Goal: Transaction & Acquisition: Download file/media

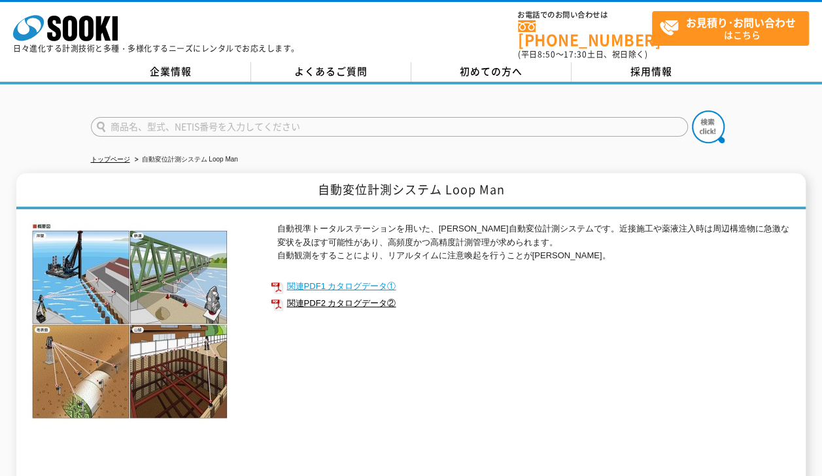
click at [333, 278] on link "関連PDF1 カタログデータ①" at bounding box center [532, 286] width 523 height 17
click at [333, 295] on link "関連PDF2 カタログデータ②" at bounding box center [532, 303] width 523 height 17
click at [327, 278] on link "関連PDF1 カタログデータ①" at bounding box center [532, 286] width 523 height 17
click at [333, 295] on link "関連PDF2 カタログデータ②" at bounding box center [532, 303] width 523 height 17
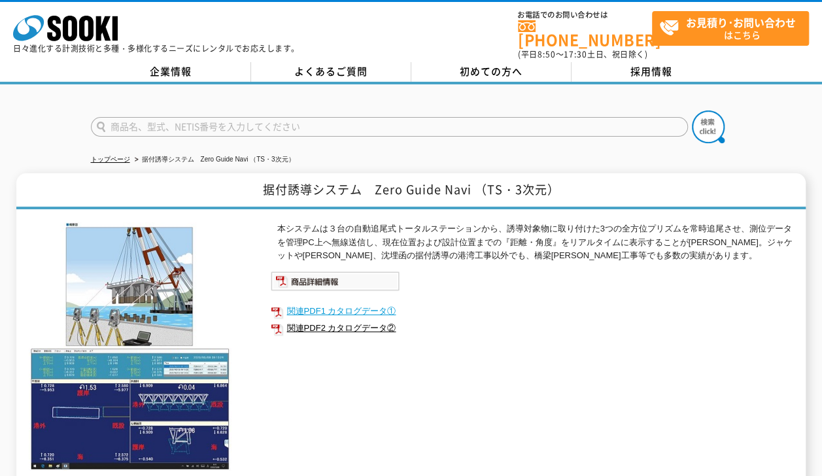
click at [358, 303] on link "関連PDF1 カタログデータ①" at bounding box center [532, 311] width 523 height 17
click at [346, 320] on link "関連PDF2 カタログデータ②" at bounding box center [532, 328] width 523 height 17
